Goal: Navigation & Orientation: Find specific page/section

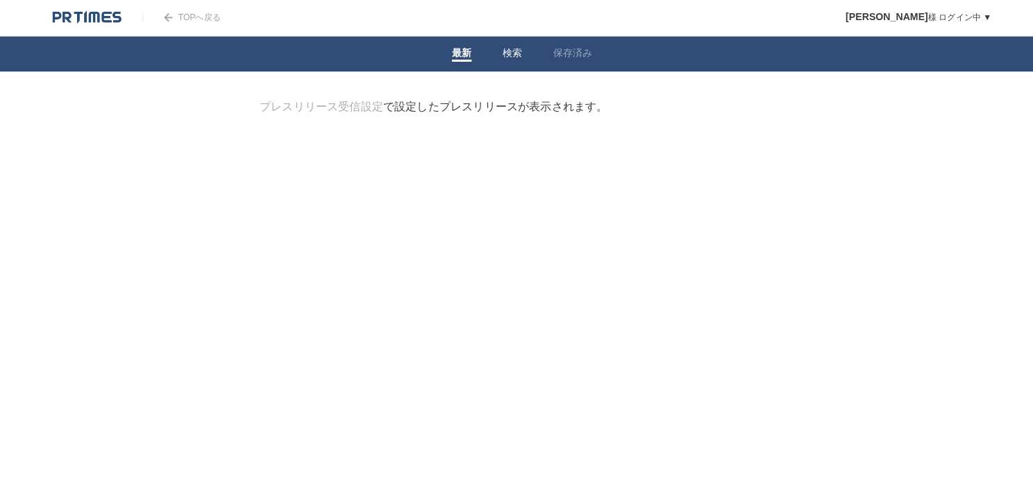
click at [506, 50] on link "検索" at bounding box center [506, 54] width 19 height 15
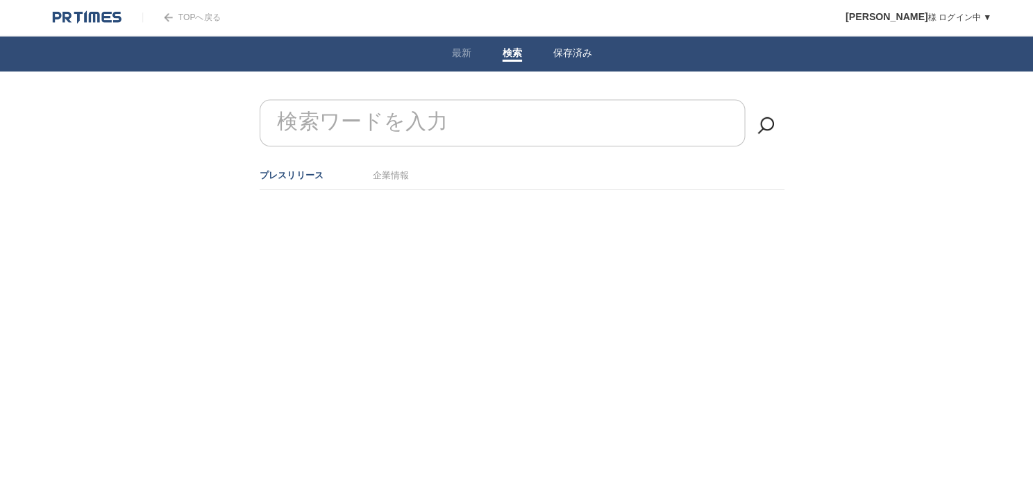
click at [561, 48] on link "保存済み" at bounding box center [566, 54] width 39 height 15
click at [451, 50] on link "最新" at bounding box center [456, 54] width 19 height 15
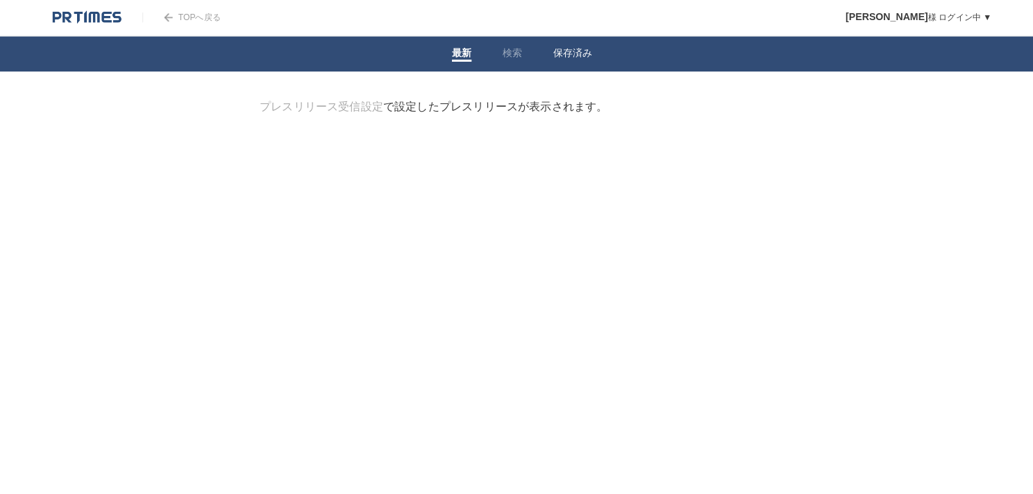
click at [558, 58] on link "保存済み" at bounding box center [566, 54] width 39 height 15
click at [470, 54] on li "最新" at bounding box center [457, 53] width 50 height 35
click at [510, 53] on link "検索" at bounding box center [506, 54] width 19 height 15
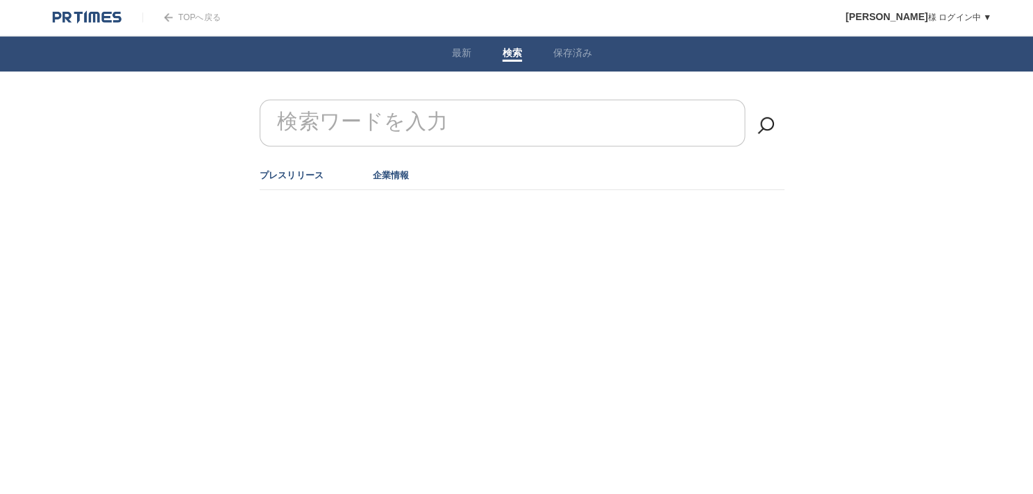
click at [397, 174] on link "企業情報" at bounding box center [387, 173] width 36 height 10
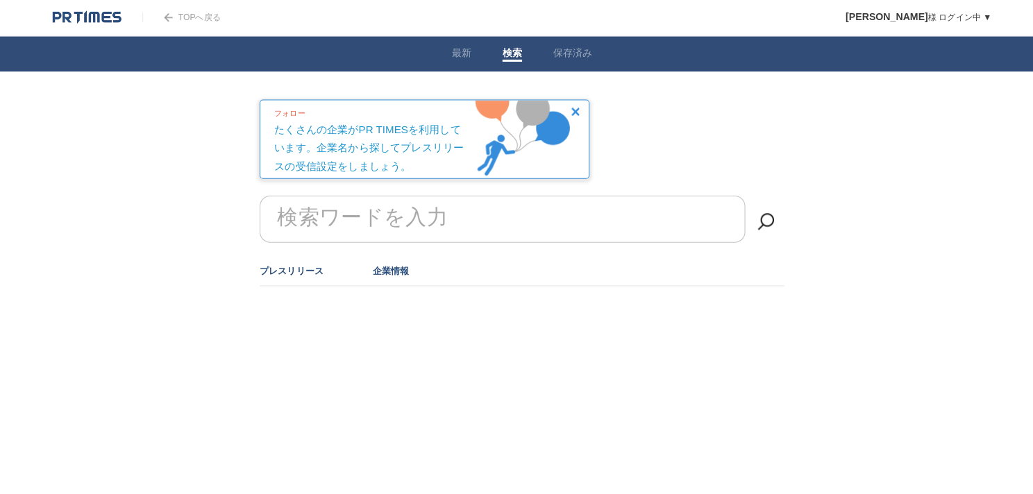
click at [300, 272] on link "プレスリリース" at bounding box center [288, 268] width 63 height 10
click at [297, 264] on link "プレスリリース" at bounding box center [288, 268] width 63 height 10
click at [175, 20] on link "TOPへ戻る" at bounding box center [179, 18] width 77 height 10
